Goal: Find specific page/section: Find specific page/section

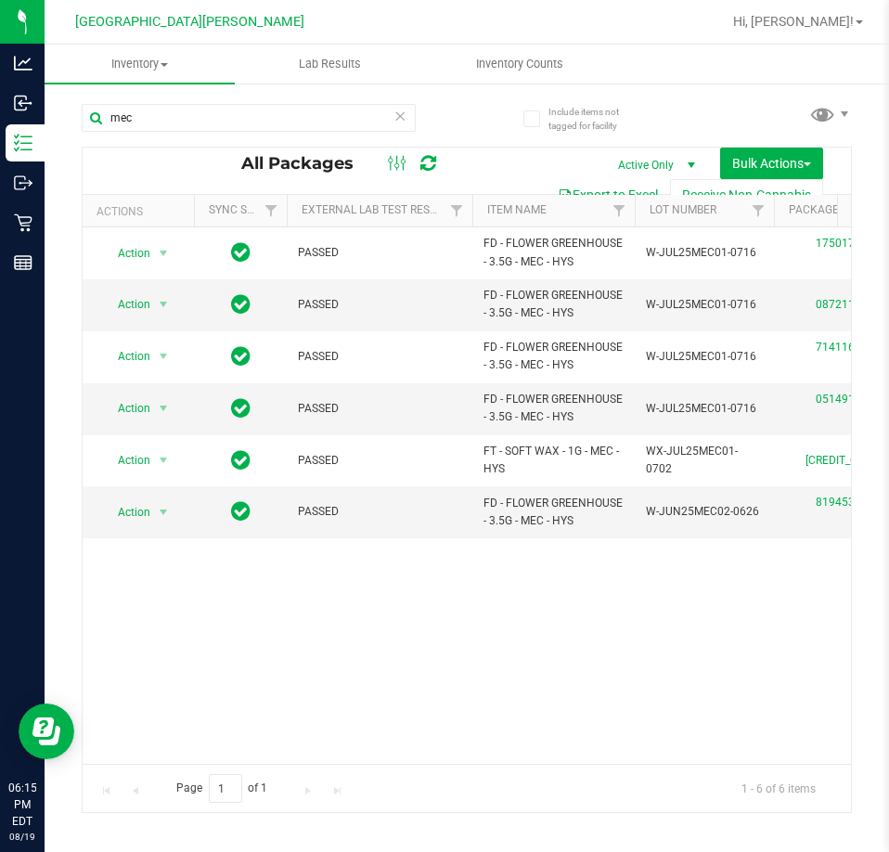
click at [404, 120] on icon at bounding box center [399, 115] width 13 height 22
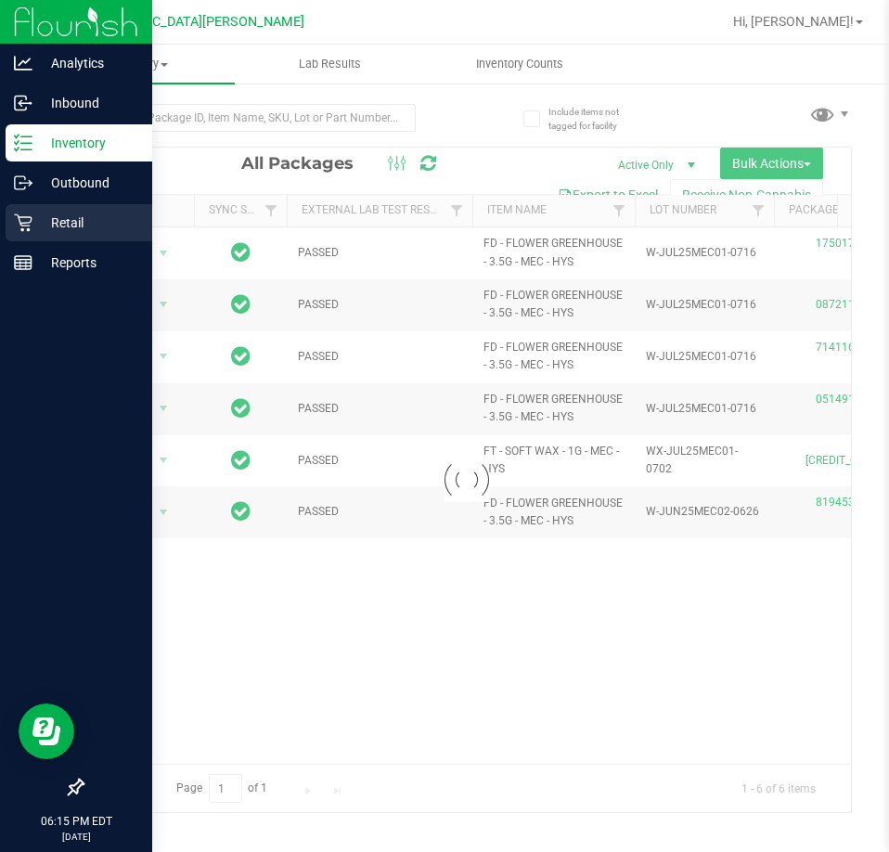
click at [37, 223] on p "Retail" at bounding box center [87, 223] width 111 height 22
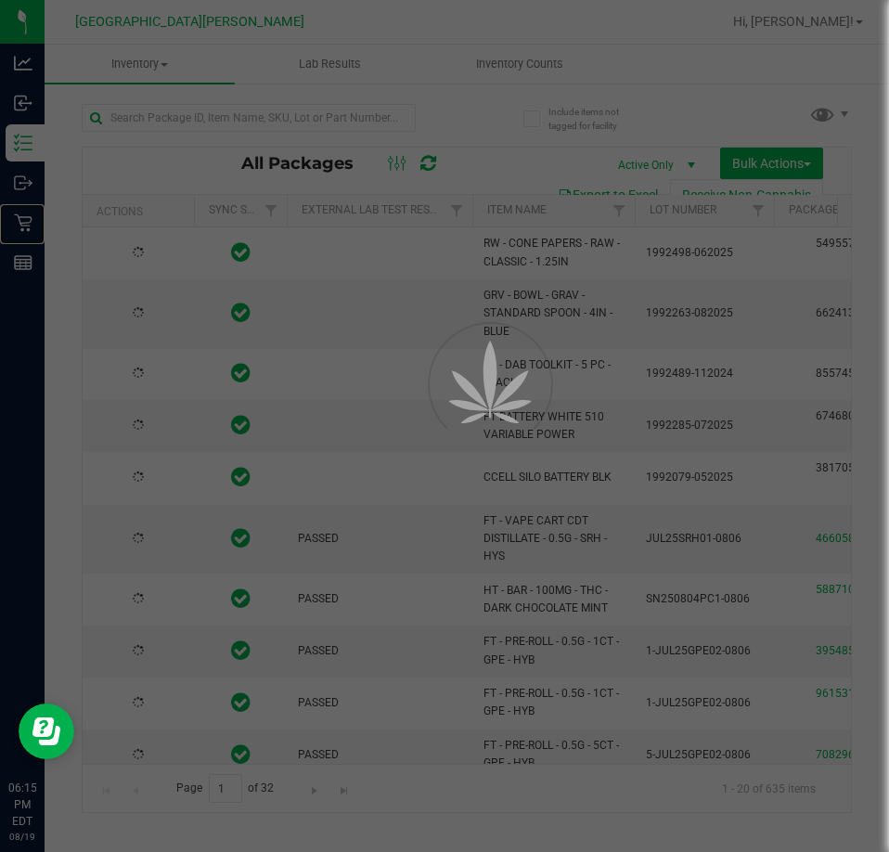
type input "[DATE]"
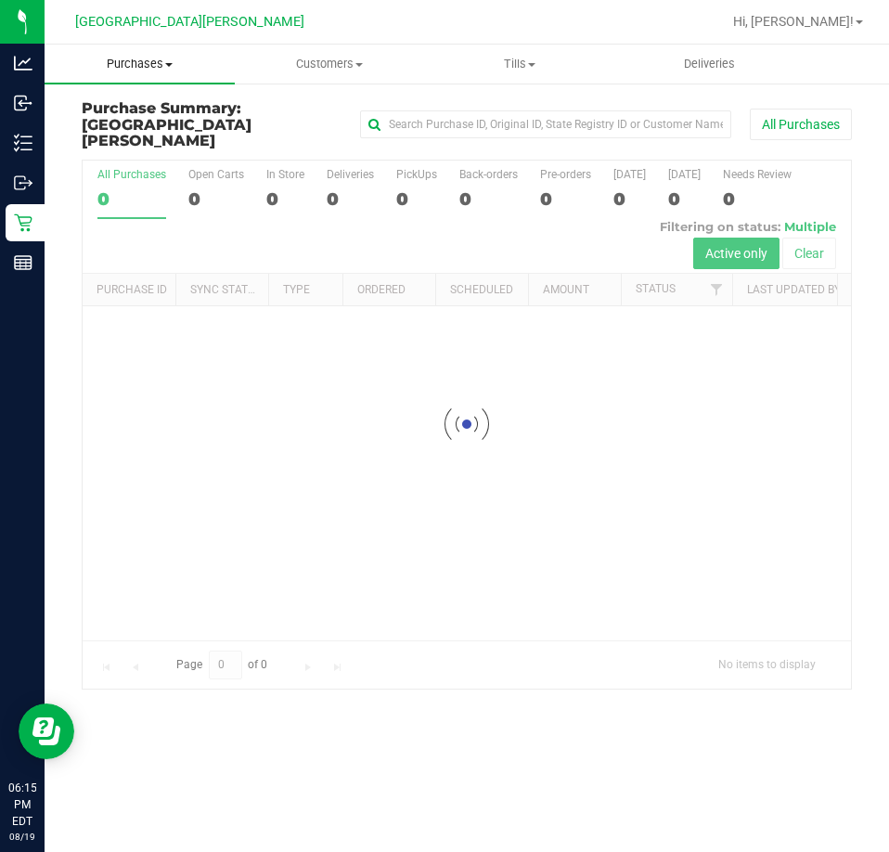
click at [132, 62] on span "Purchases" at bounding box center [140, 64] width 190 height 17
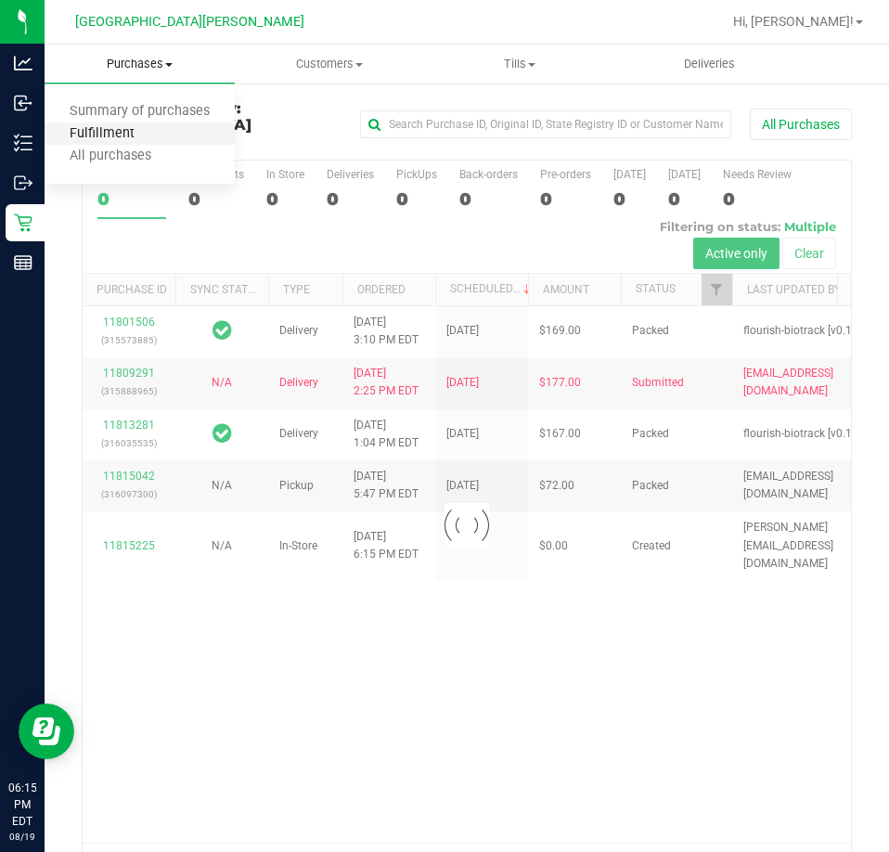
click at [127, 134] on span "Fulfillment" at bounding box center [102, 134] width 115 height 16
